Goal: Task Accomplishment & Management: Use online tool/utility

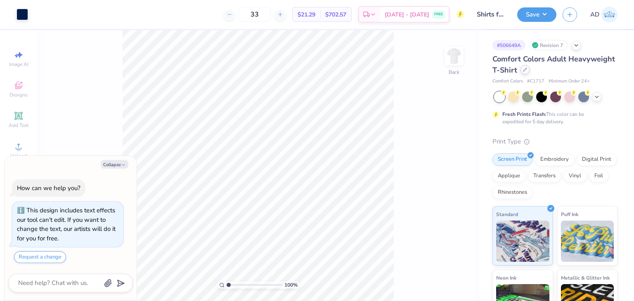
click at [529, 67] on div at bounding box center [524, 69] width 9 height 9
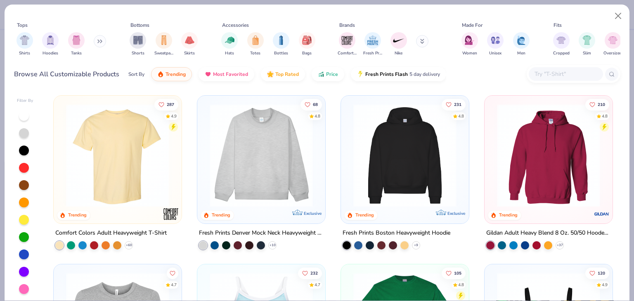
type textarea "x"
click at [542, 76] on input "text" at bounding box center [565, 73] width 64 height 9
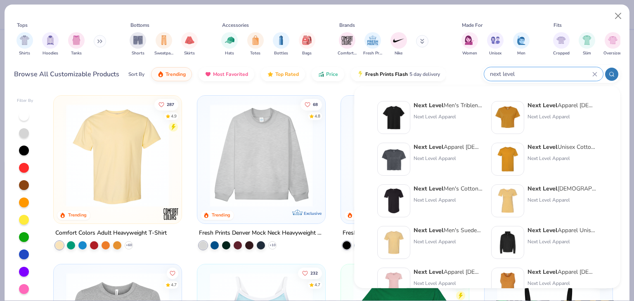
type input "next level"
click at [546, 104] on strong "Next Level" at bounding box center [542, 105] width 30 height 8
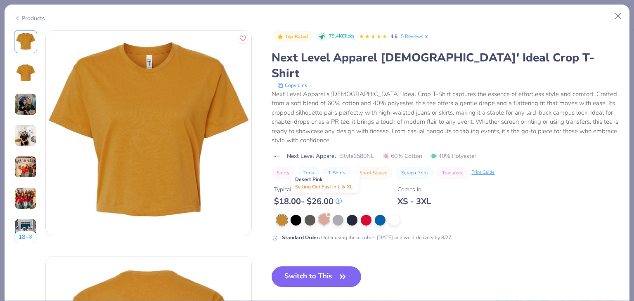
click at [322, 214] on div at bounding box center [323, 219] width 11 height 11
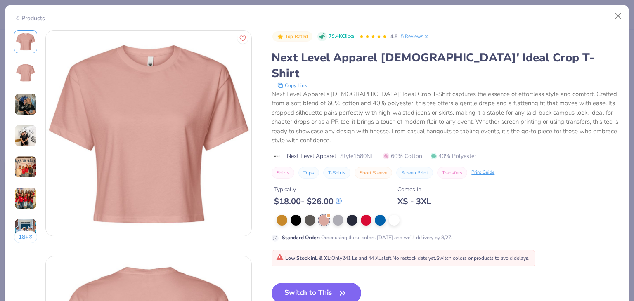
click at [323, 283] on button "Switch to This" at bounding box center [316, 293] width 90 height 21
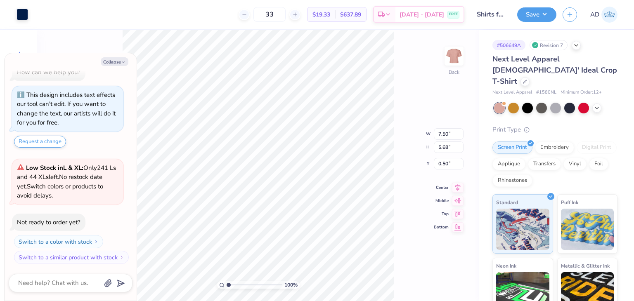
type textarea "x"
type input "3.00"
click at [20, 12] on div at bounding box center [23, 14] width 12 height 12
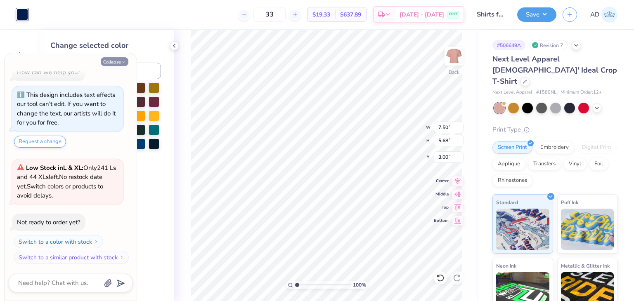
click at [119, 59] on button "Collapse" at bounding box center [115, 61] width 28 height 9
type textarea "x"
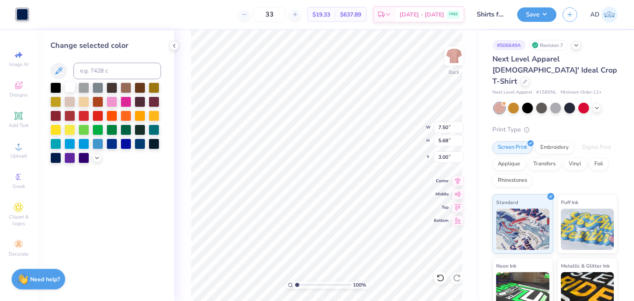
click at [66, 87] on div at bounding box center [69, 87] width 11 height 11
click at [189, 50] on div "100 % Back W 7.50 7.50 " H 5.68 5.68 " Y 3.00 3.00 " Center Middle Top Bottom" at bounding box center [326, 165] width 305 height 271
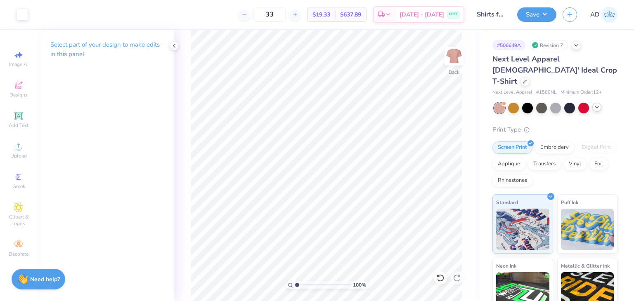
click at [596, 104] on icon at bounding box center [596, 107] width 7 height 7
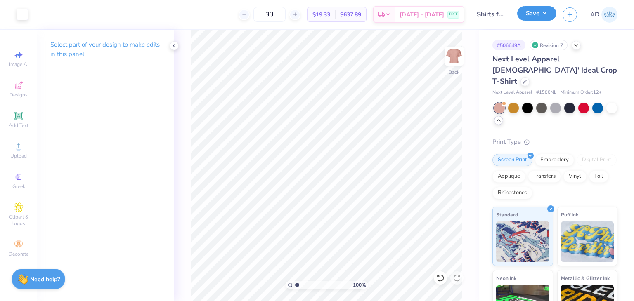
click at [539, 14] on button "Save" at bounding box center [536, 13] width 39 height 14
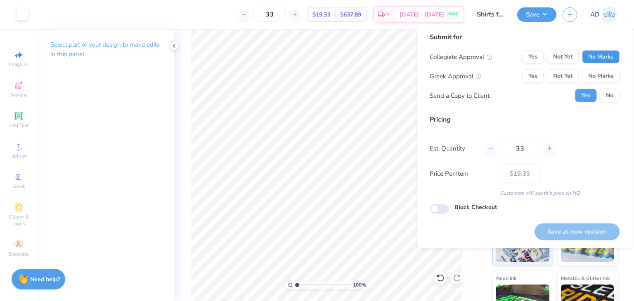
click at [599, 53] on button "No Marks" at bounding box center [601, 56] width 38 height 13
click at [599, 76] on button "No Marks" at bounding box center [601, 76] width 38 height 13
click at [566, 232] on button "Save as new revision" at bounding box center [576, 231] width 85 height 17
click at [533, 75] on button "Yes" at bounding box center [532, 76] width 21 height 13
type input "– –"
